Goal: Information Seeking & Learning: Learn about a topic

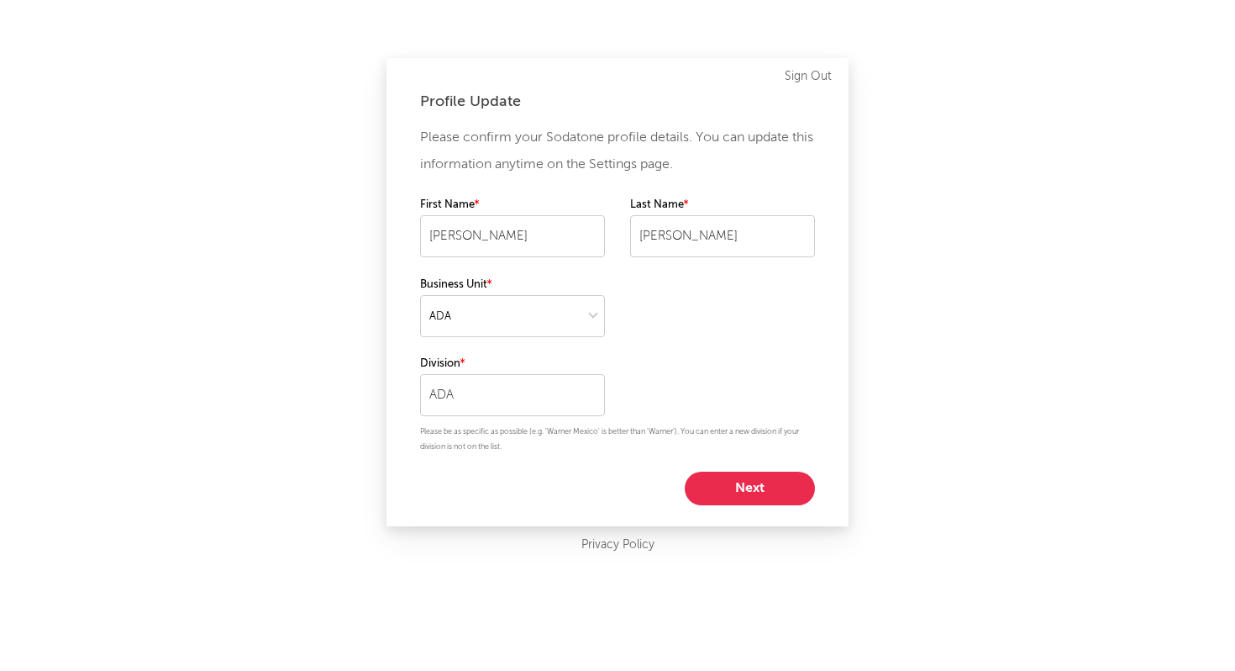
click at [752, 484] on button "Next" at bounding box center [750, 489] width 130 height 34
select select "other"
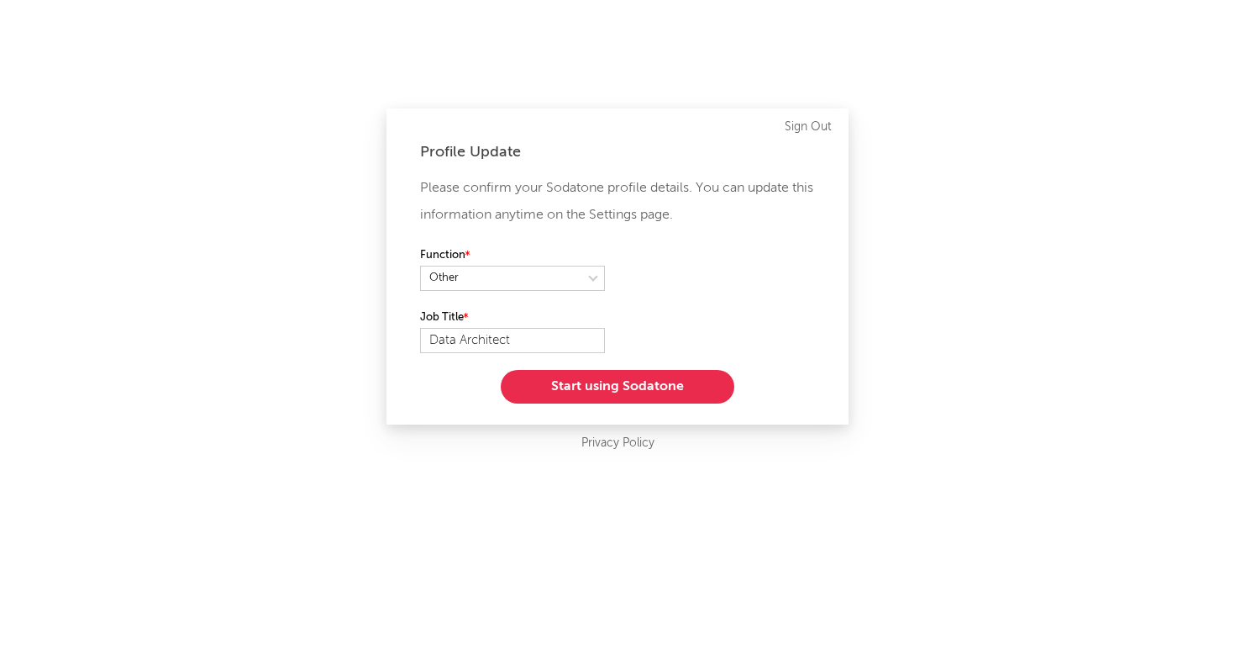
click at [630, 387] on button "Start using Sodatone" at bounding box center [618, 387] width 234 height 34
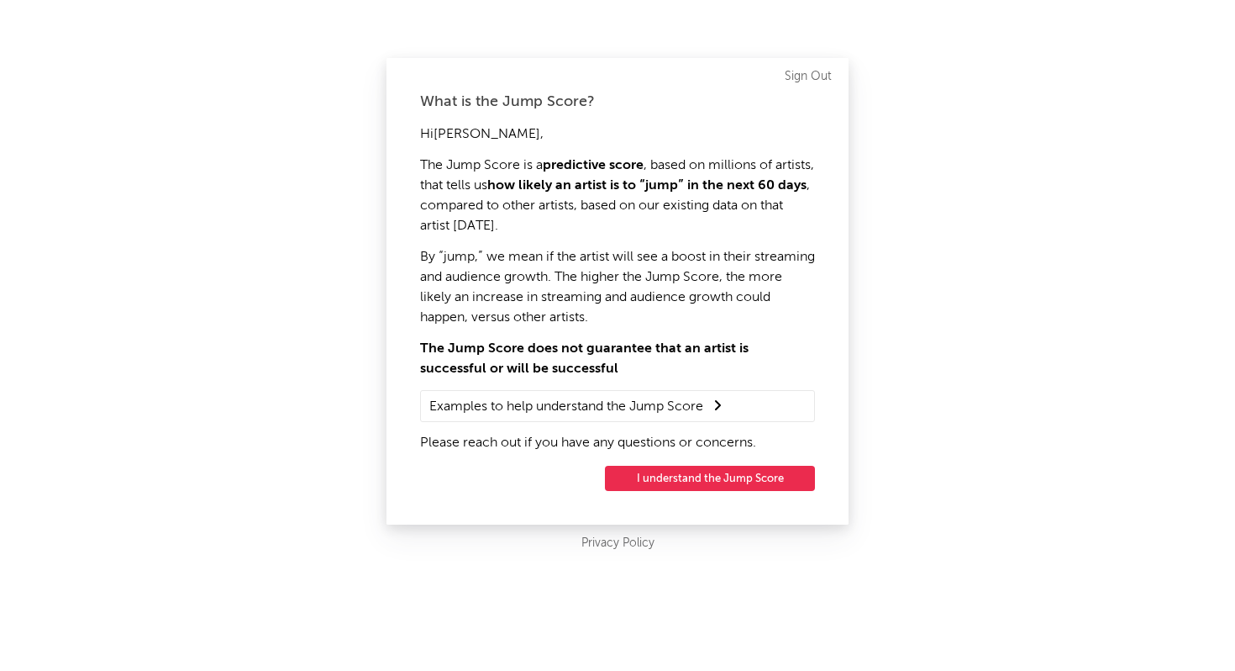
click at [683, 480] on button "I understand the Jump Score" at bounding box center [710, 478] width 210 height 25
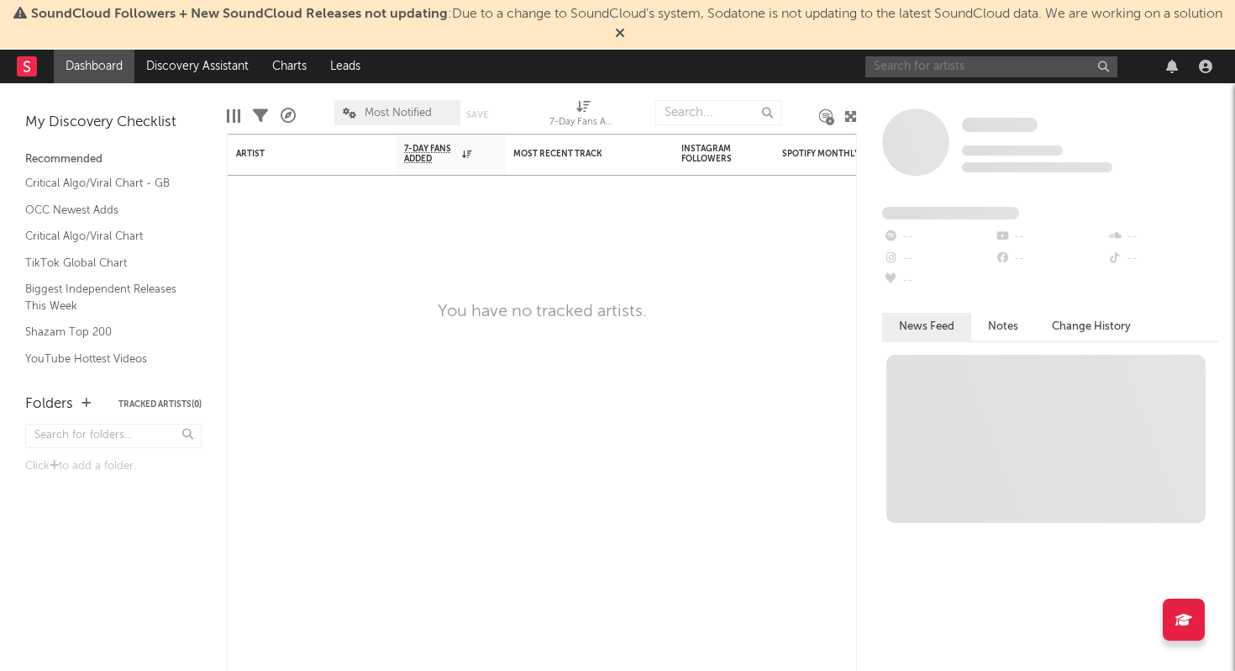
click at [965, 65] on input "text" at bounding box center [992, 66] width 252 height 21
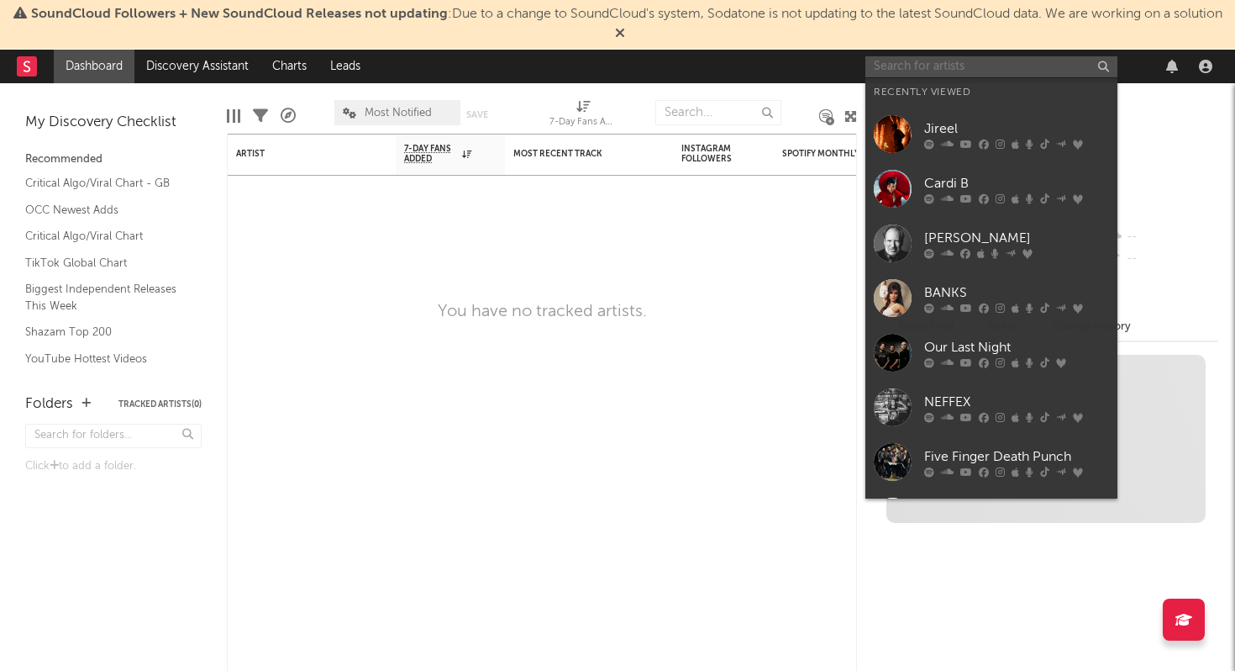
paste input "Luan Santana"
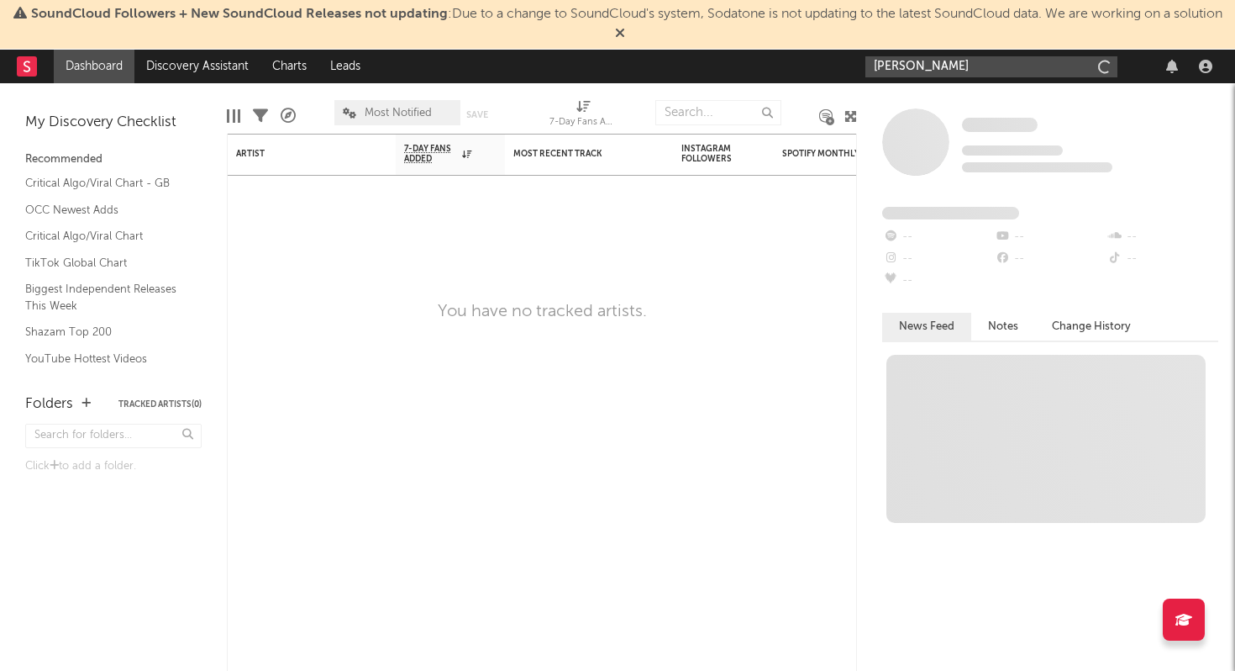
type input "Luan Santana"
click at [1012, 66] on input "Luan Santana" at bounding box center [992, 66] width 252 height 21
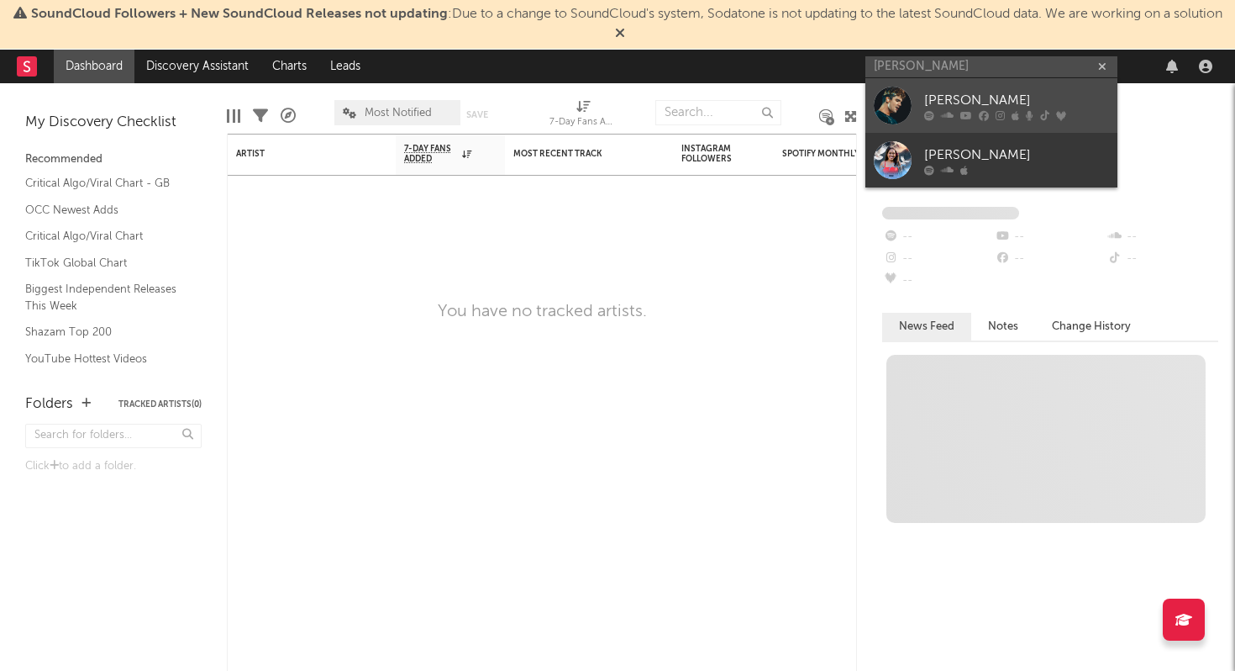
click at [979, 102] on div "Luan Santana" at bounding box center [1017, 100] width 185 height 20
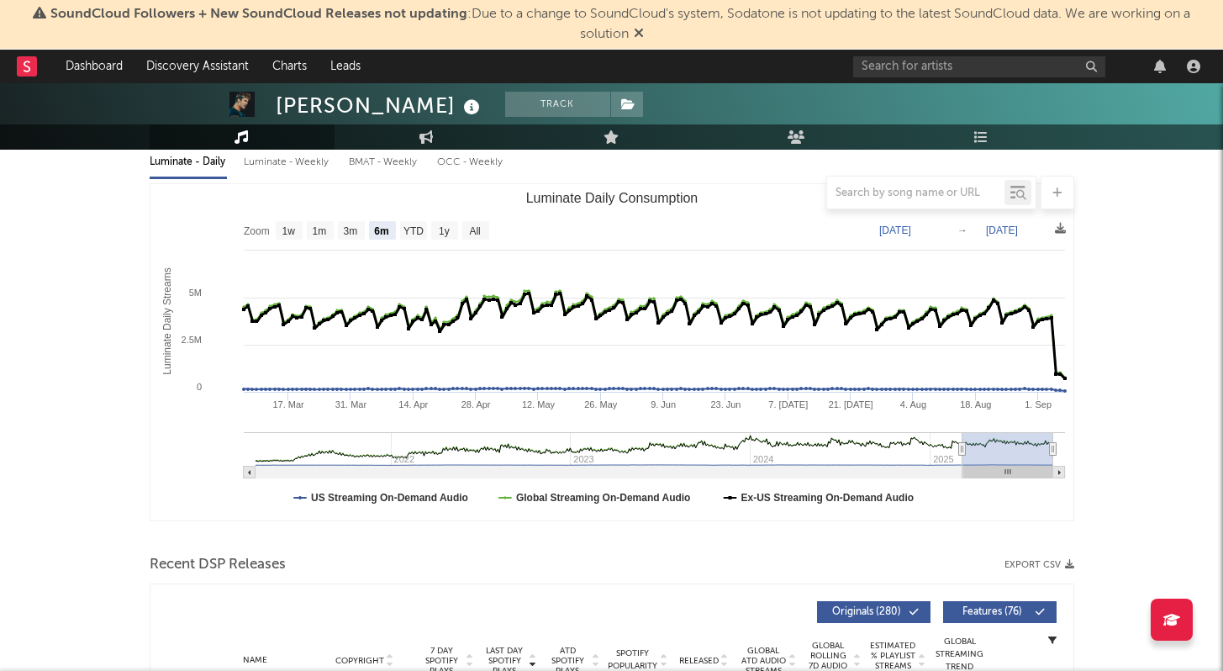
scroll to position [174, 0]
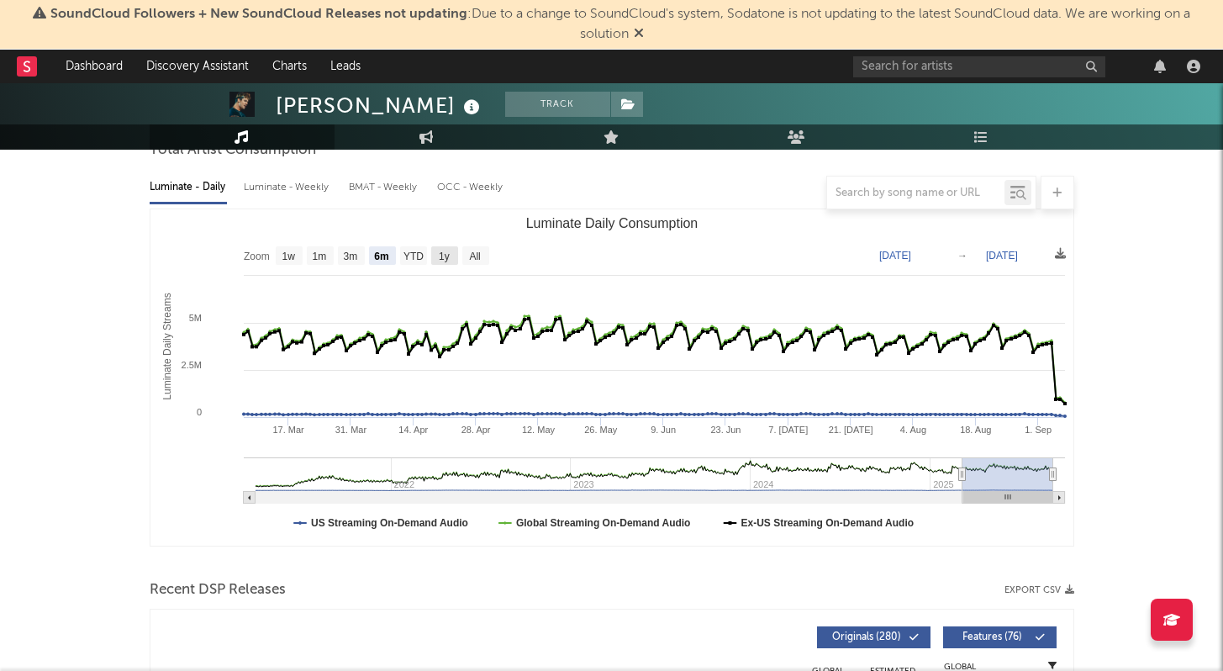
click at [448, 259] on text "1y" at bounding box center [444, 256] width 11 height 12
select select "1y"
type input "2024-09-07"
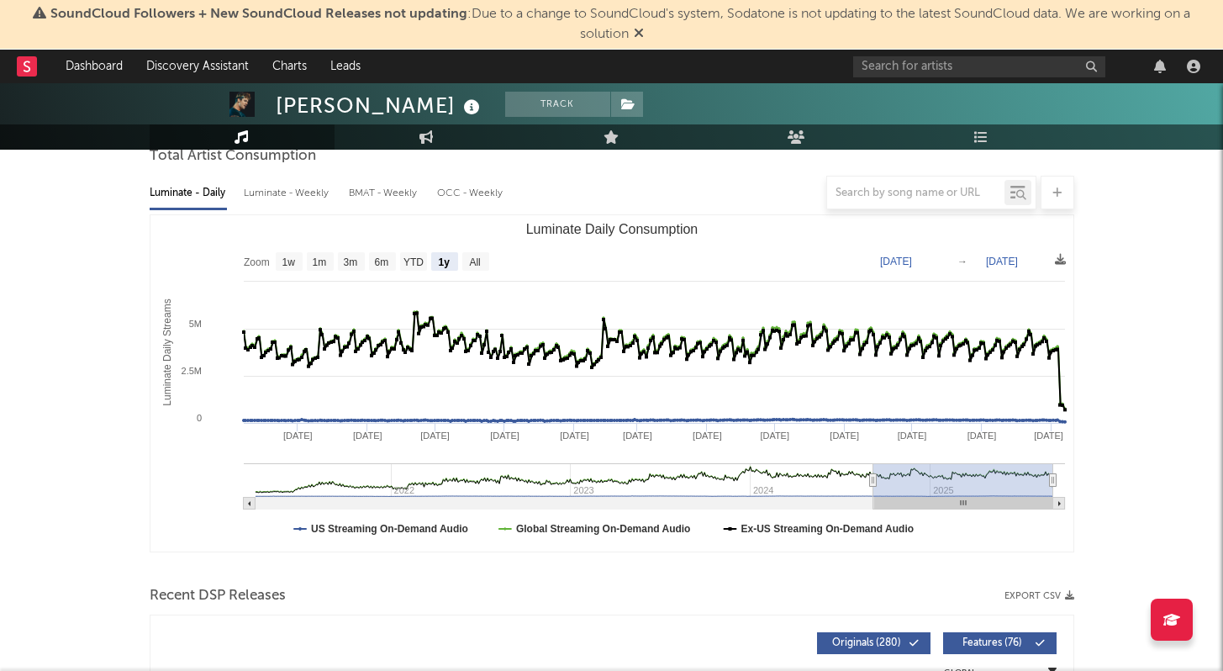
scroll to position [145, 0]
